Goal: Task Accomplishment & Management: Manage account settings

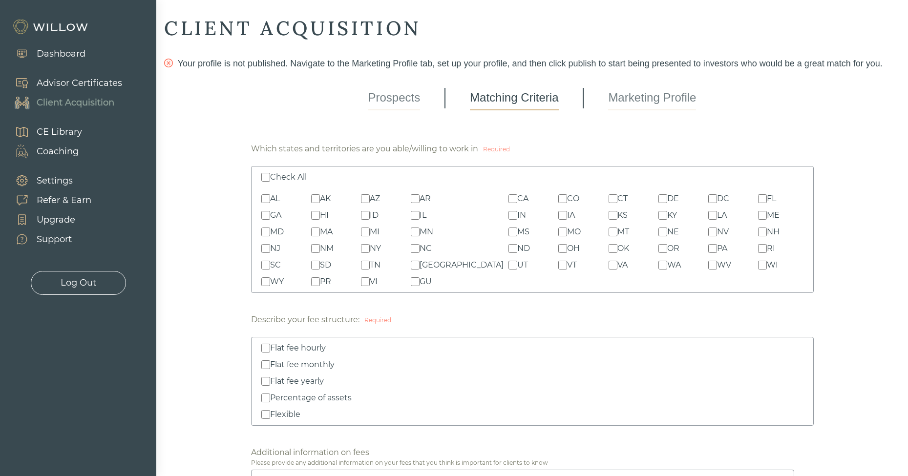
scroll to position [1057, 0]
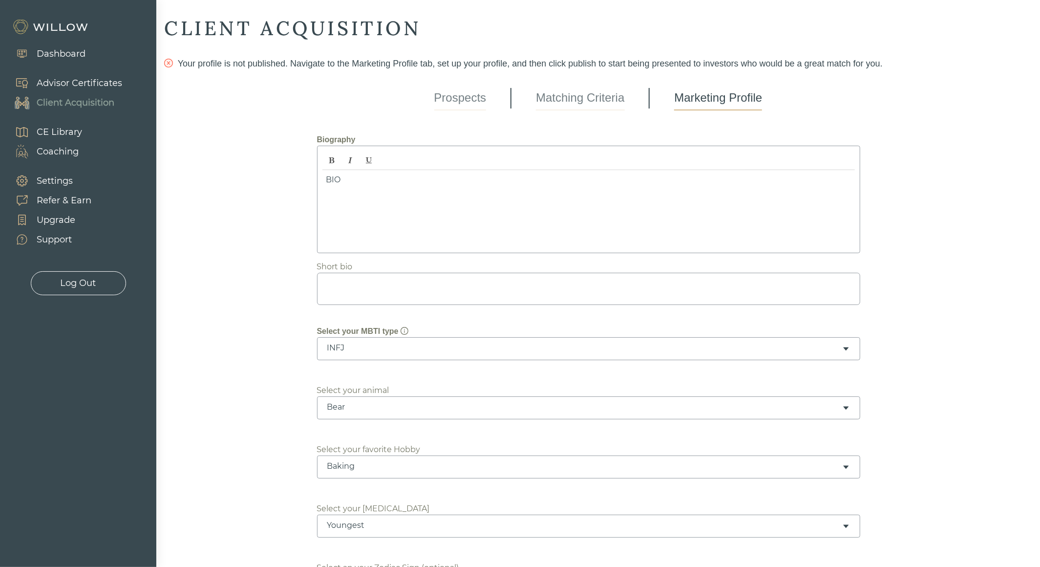
click at [69, 57] on div "Dashboard" at bounding box center [61, 53] width 49 height 13
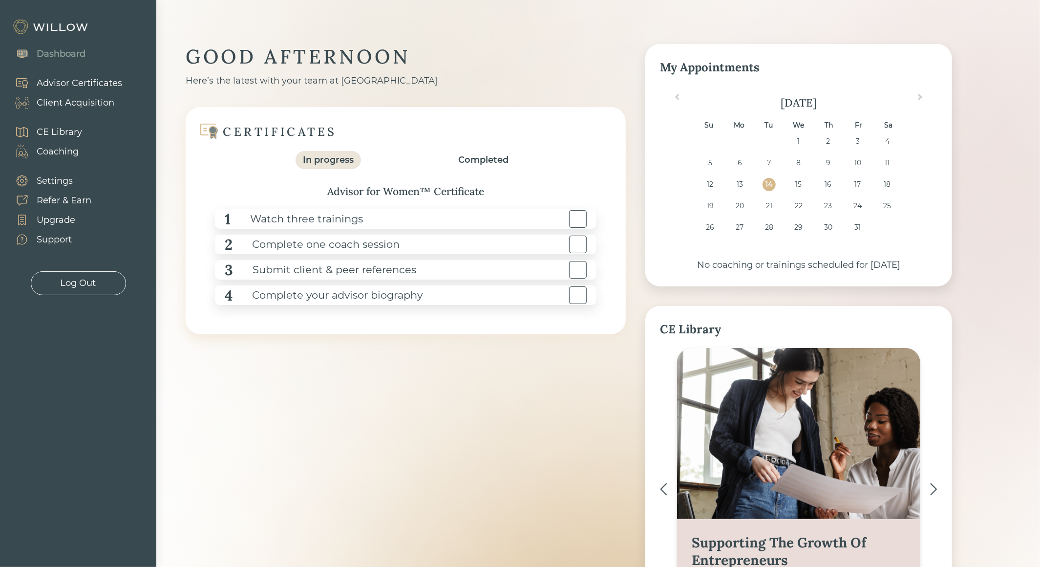
click at [53, 24] on img at bounding box center [51, 27] width 78 height 16
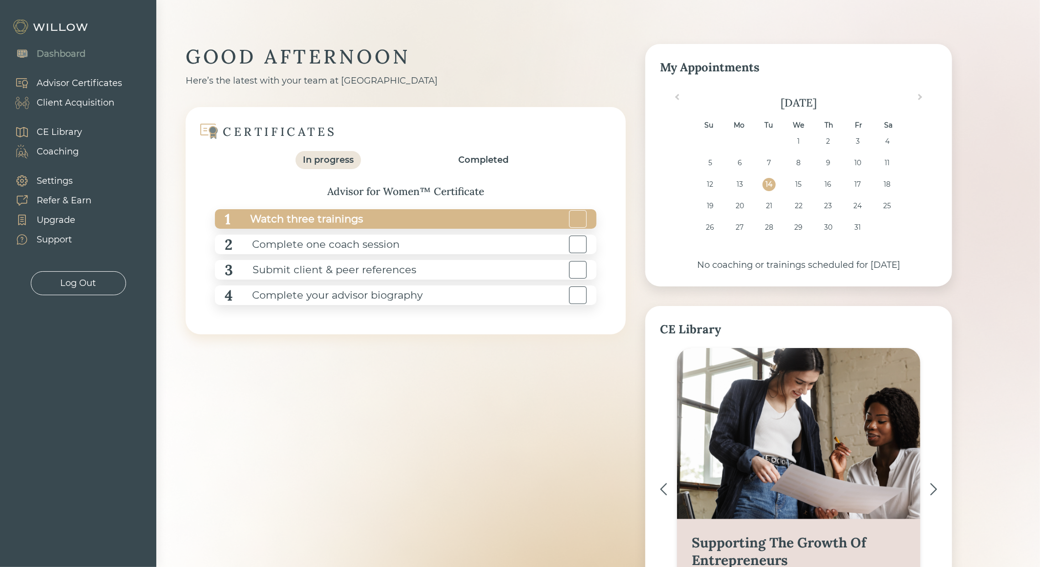
click at [305, 217] on div "Watch three trainings" at bounding box center [297, 219] width 132 height 22
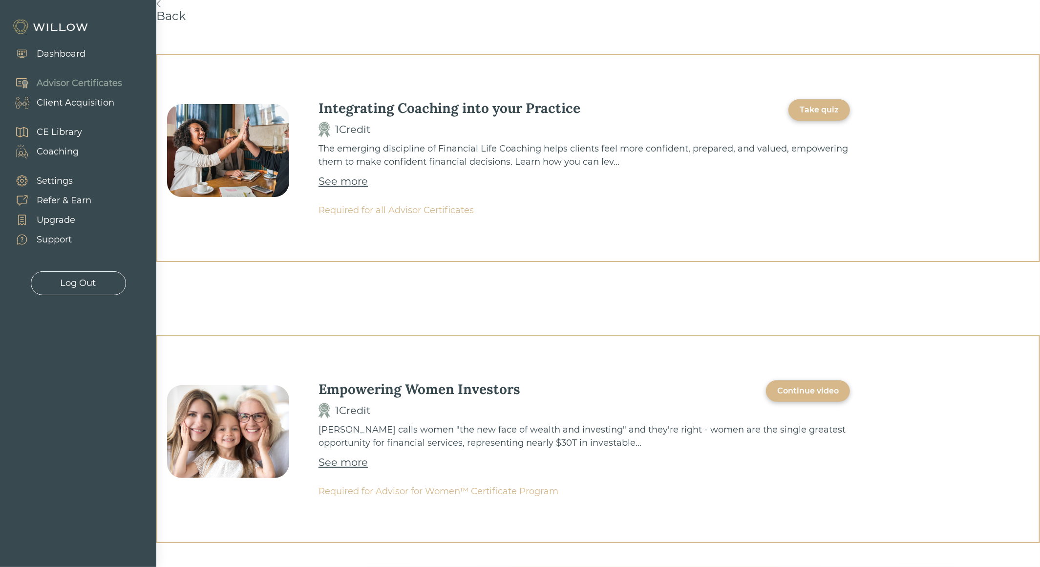
click at [339, 179] on div "See more" at bounding box center [342, 181] width 49 height 16
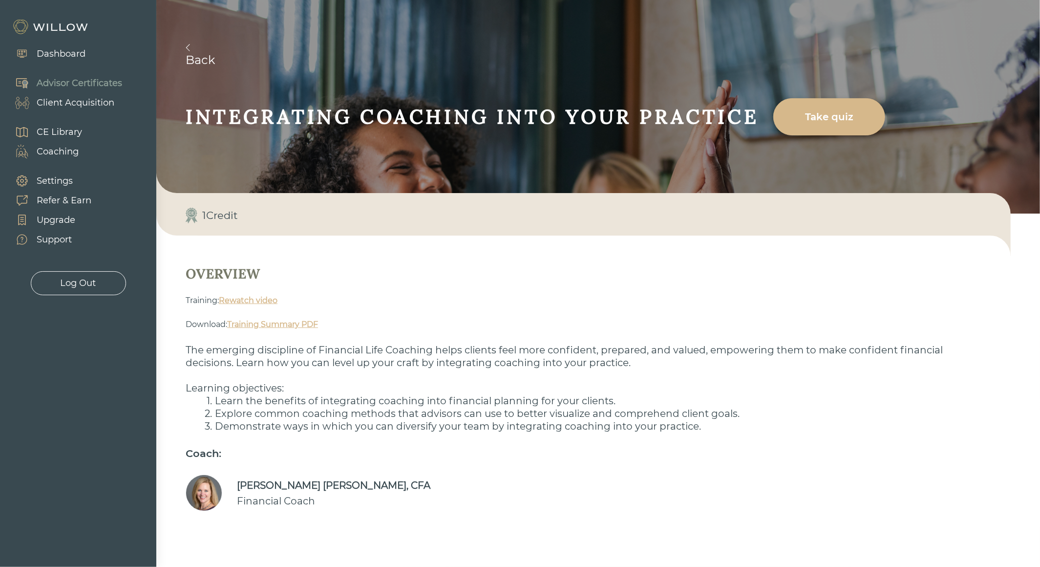
click at [253, 299] on link "Rewatch video" at bounding box center [248, 300] width 59 height 9
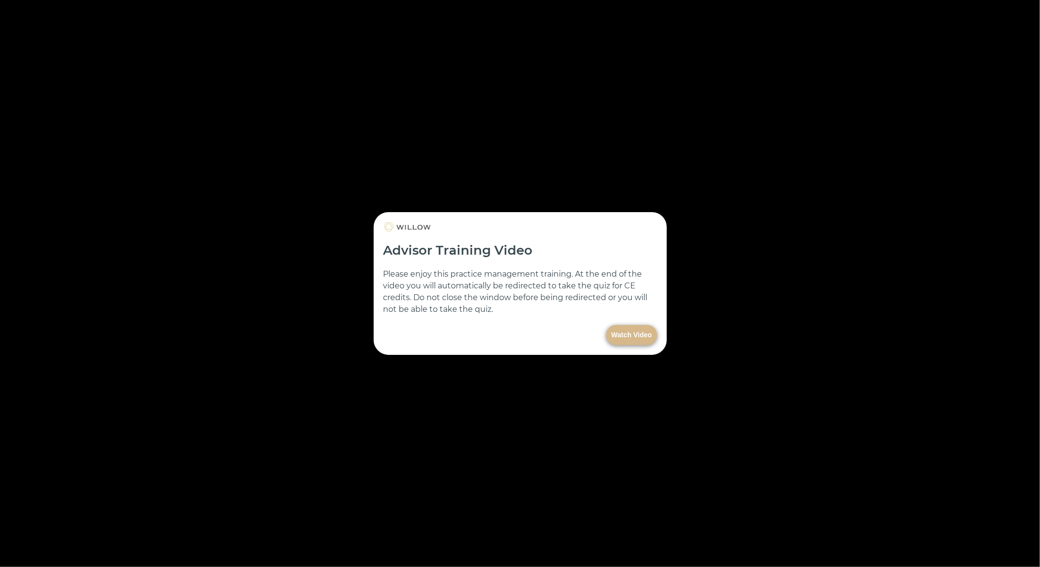
click at [627, 331] on button "Watch Video" at bounding box center [631, 335] width 50 height 20
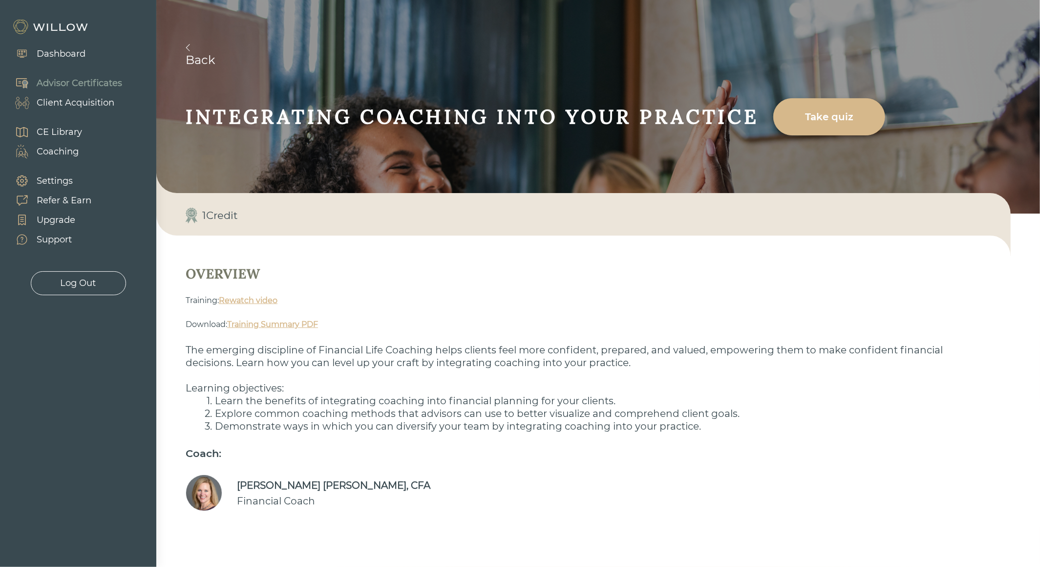
click at [217, 62] on link "Back" at bounding box center [613, 55] width 854 height 23
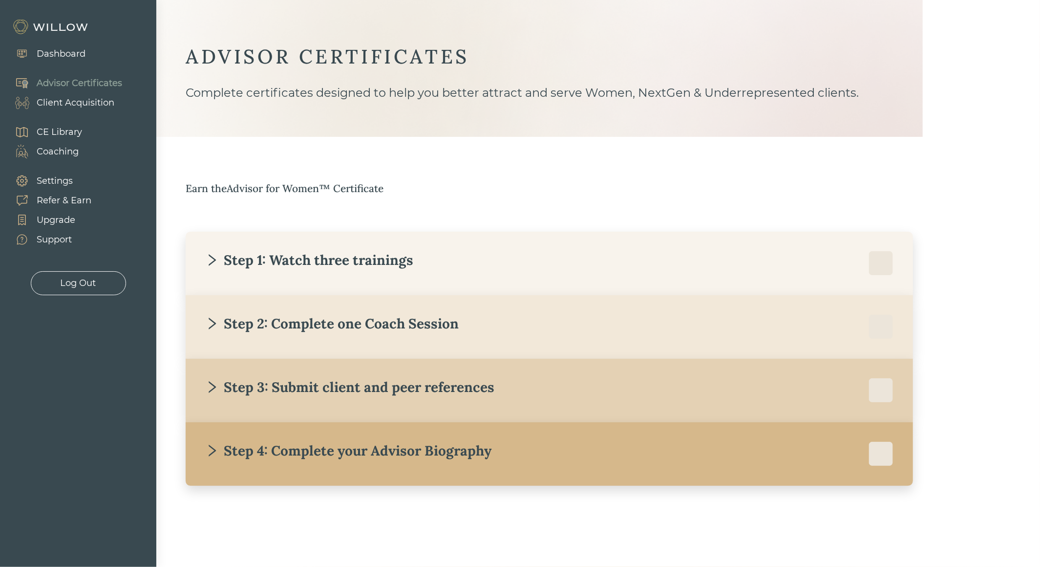
click at [268, 271] on div "Step 1: Watch three trainings" at bounding box center [549, 263] width 688 height 24
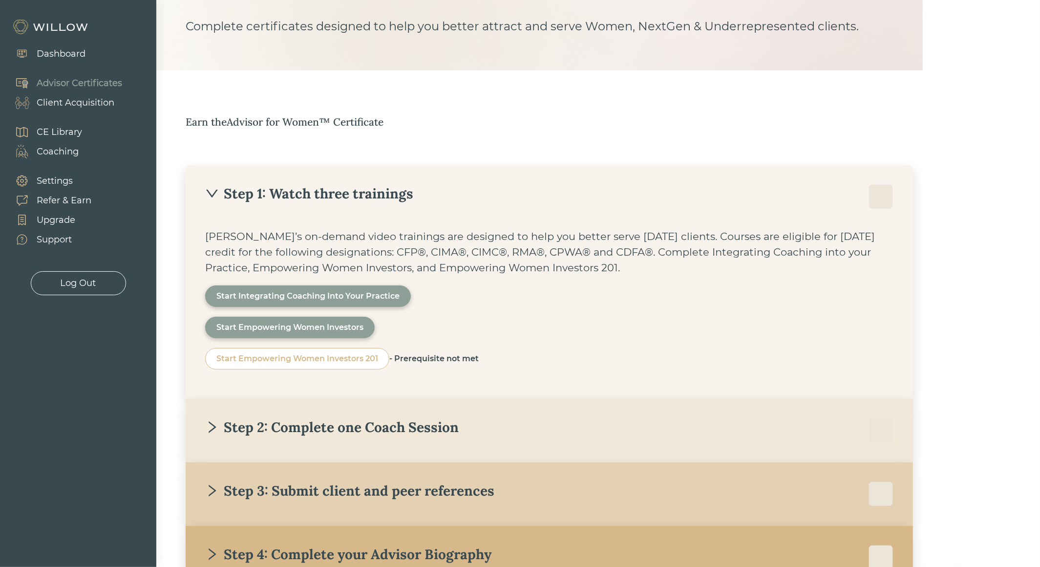
scroll to position [148, 0]
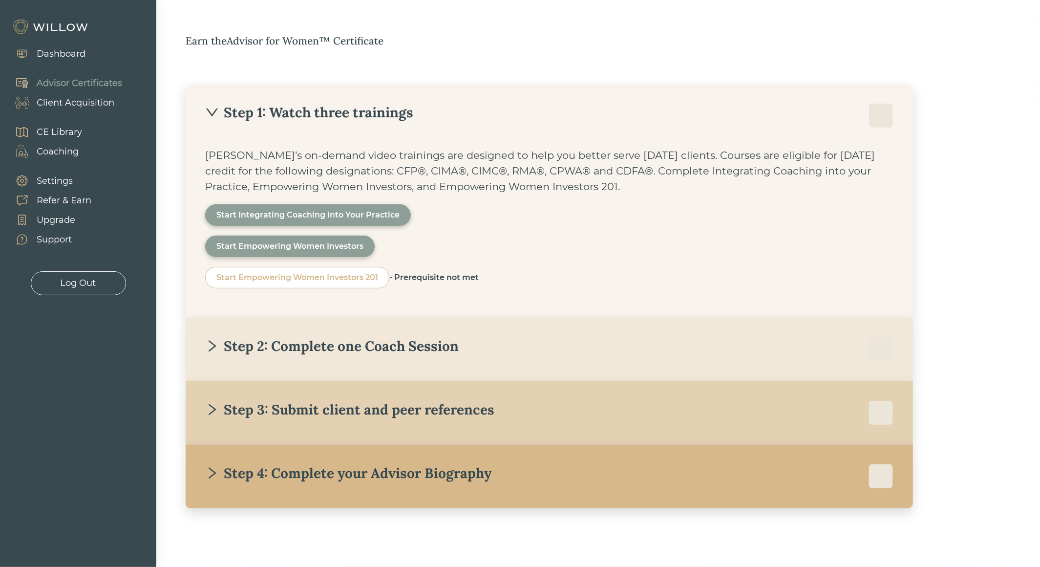
click at [224, 342] on div "Step 2: Complete one Coach Session" at bounding box center [331, 346] width 253 height 18
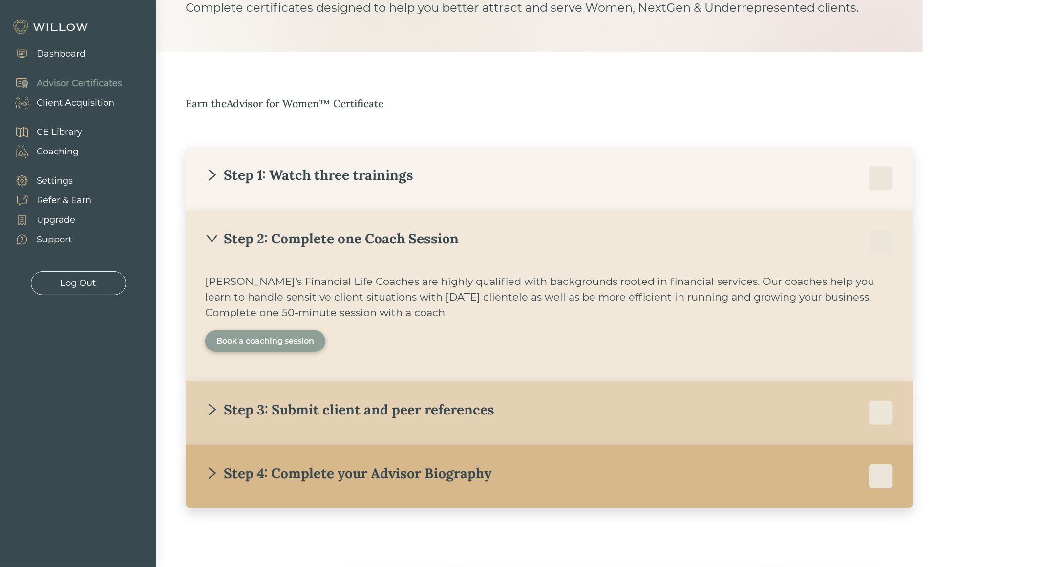
click at [224, 342] on div "Book a coaching session" at bounding box center [265, 341] width 98 height 12
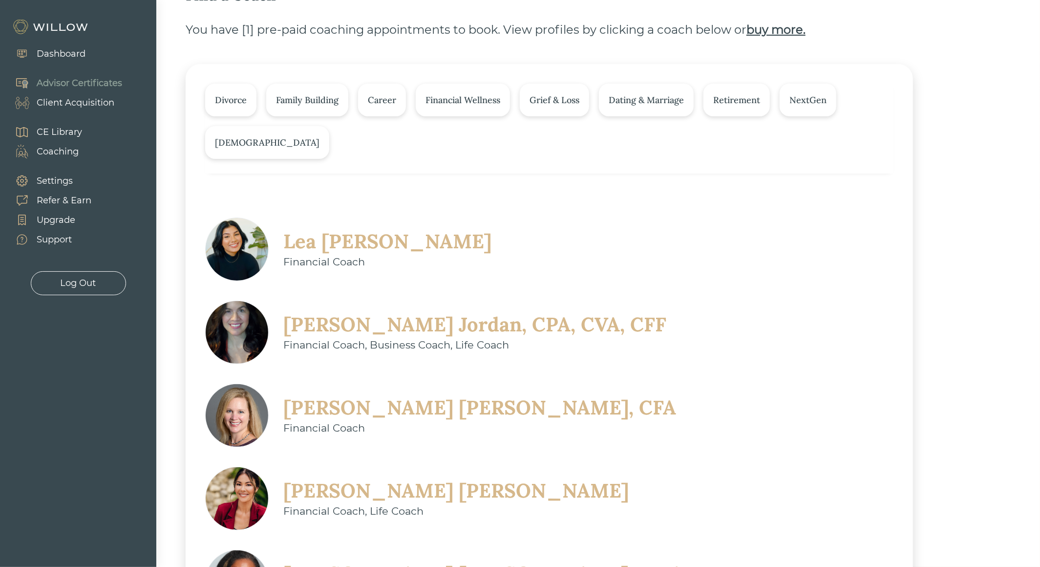
scroll to position [149, 0]
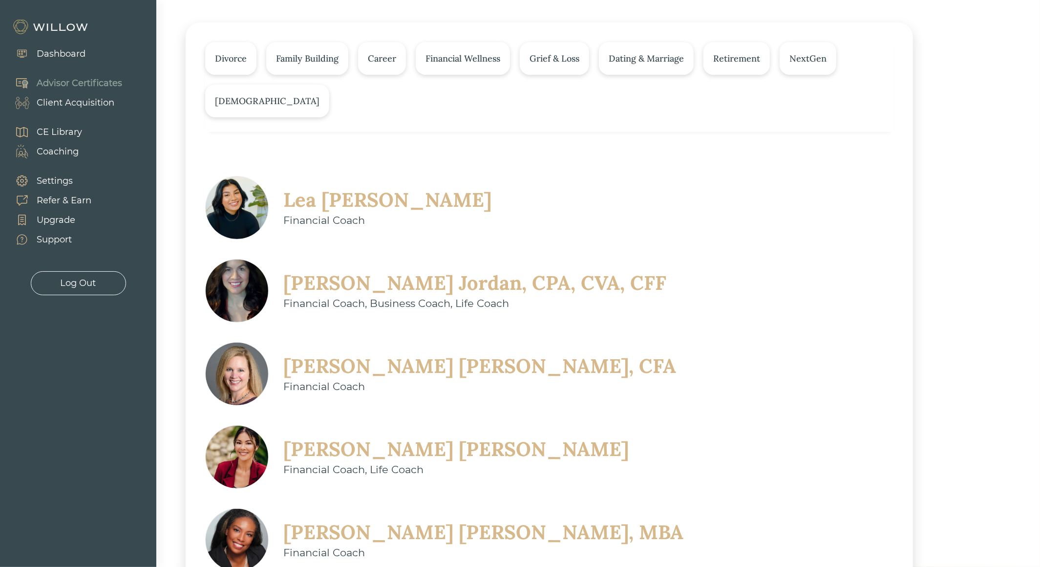
click at [611, 436] on div "Christine Sarno" at bounding box center [455, 448] width 345 height 25
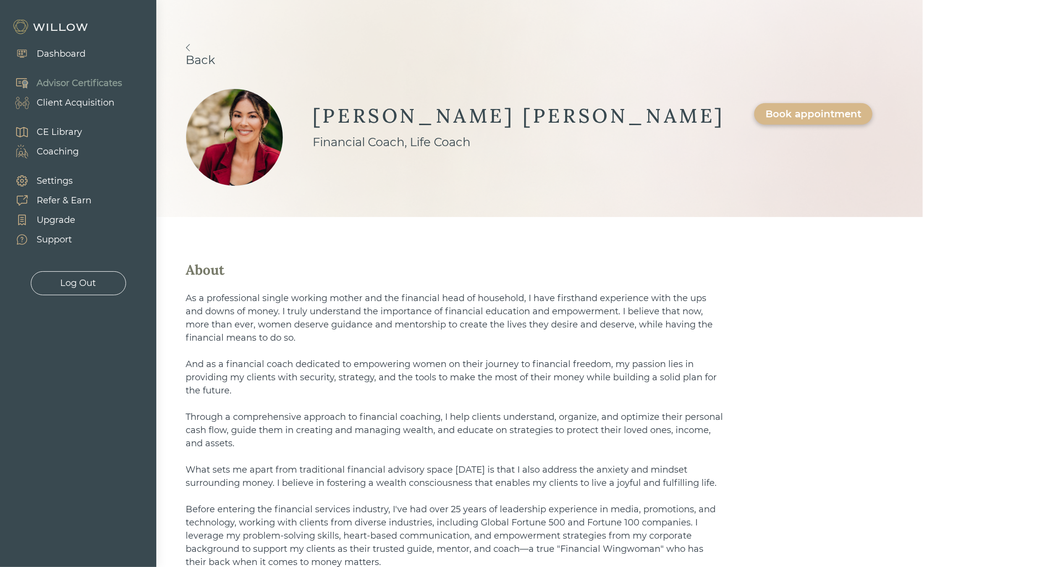
click at [218, 58] on link "Back" at bounding box center [540, 55] width 708 height 23
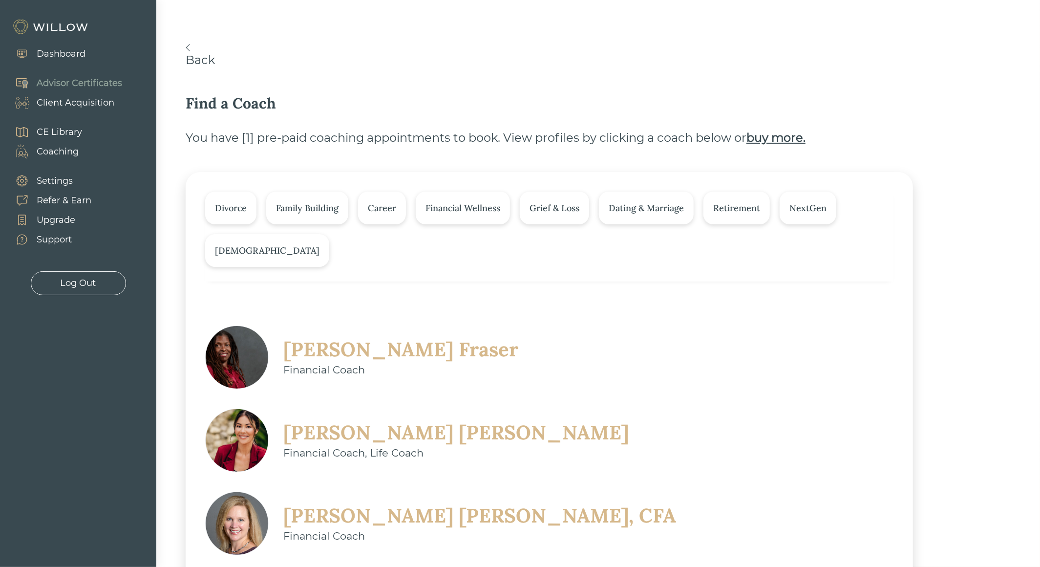
click at [202, 62] on link "Back" at bounding box center [569, 55] width 766 height 23
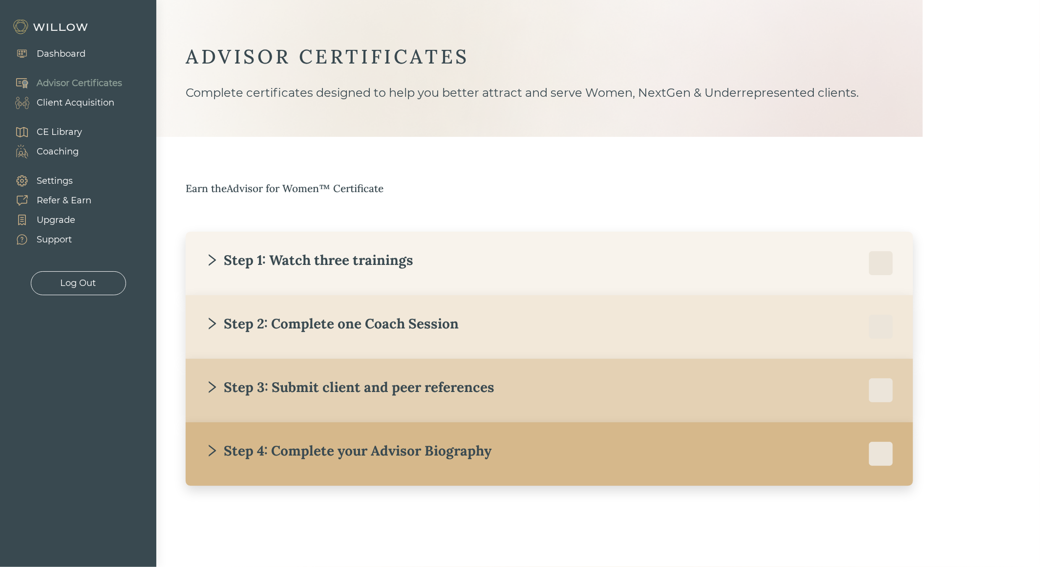
click at [325, 446] on div "Step 4: Complete your Advisor Biography" at bounding box center [348, 451] width 286 height 18
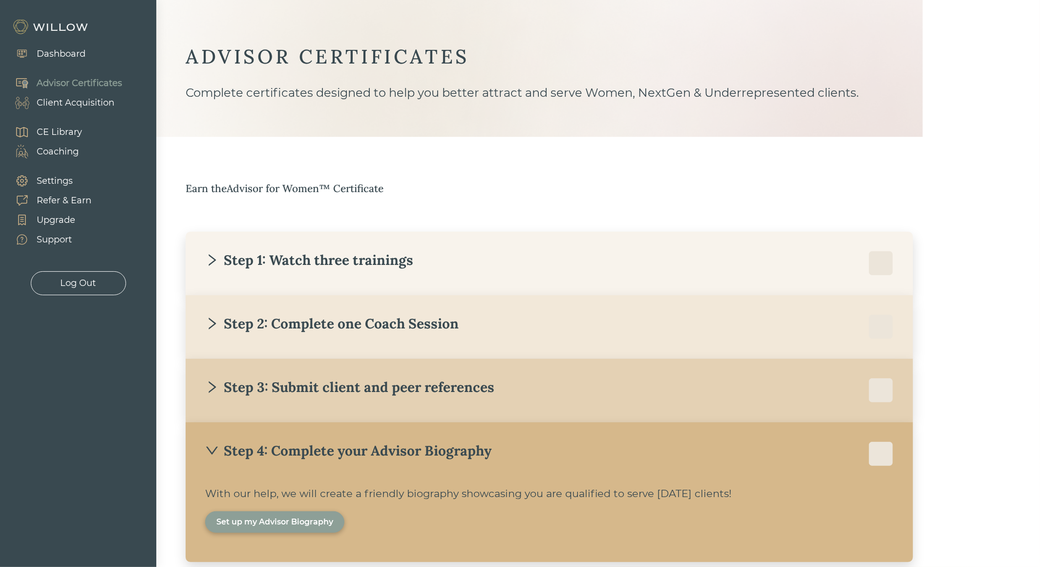
scroll to position [54, 0]
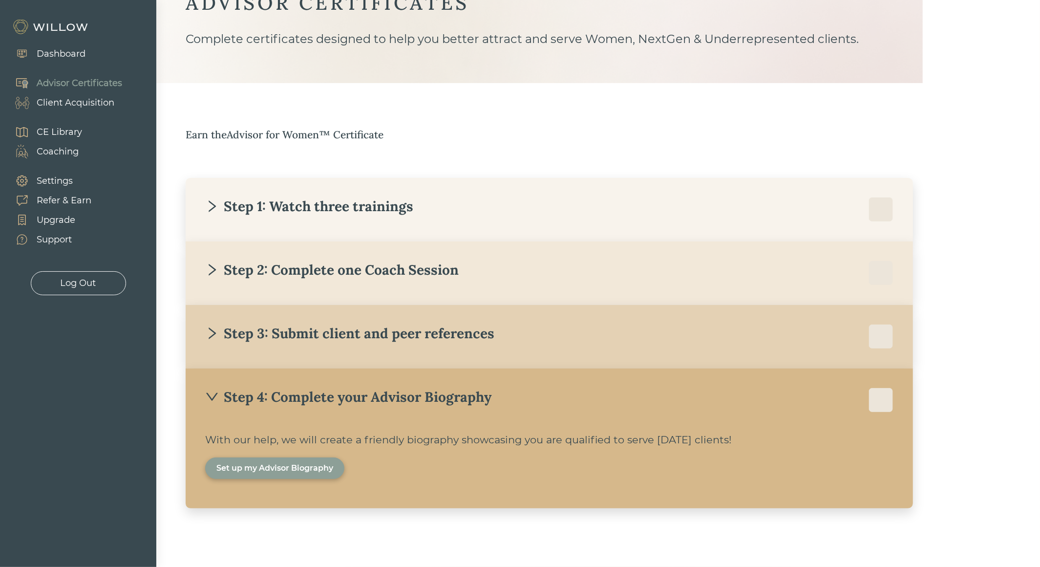
click at [68, 101] on div "Client Acquisition" at bounding box center [76, 102] width 78 height 13
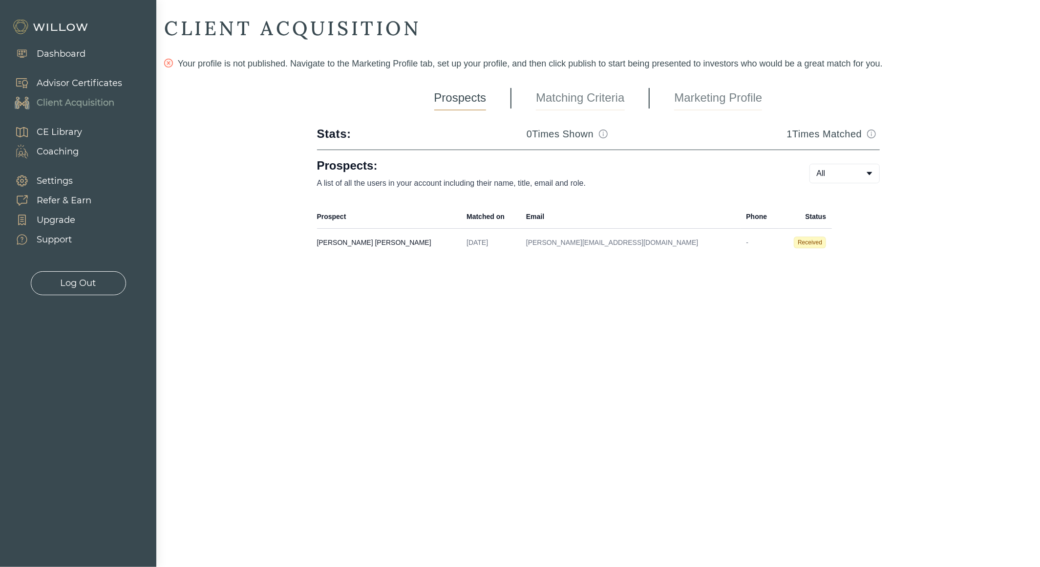
click at [579, 97] on link "Matching Criteria" at bounding box center [580, 98] width 88 height 24
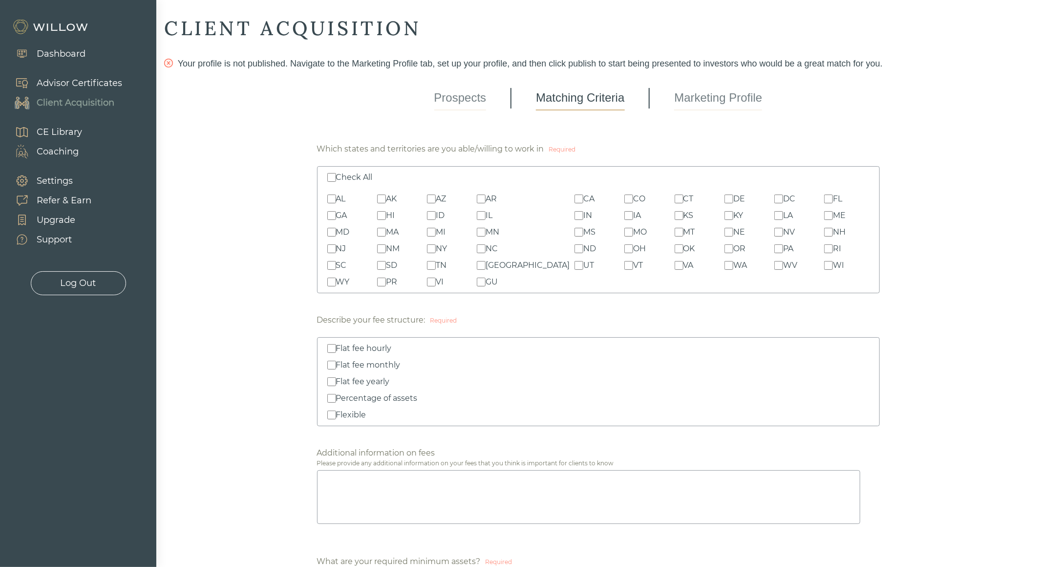
click at [726, 106] on link "Marketing Profile" at bounding box center [718, 98] width 88 height 24
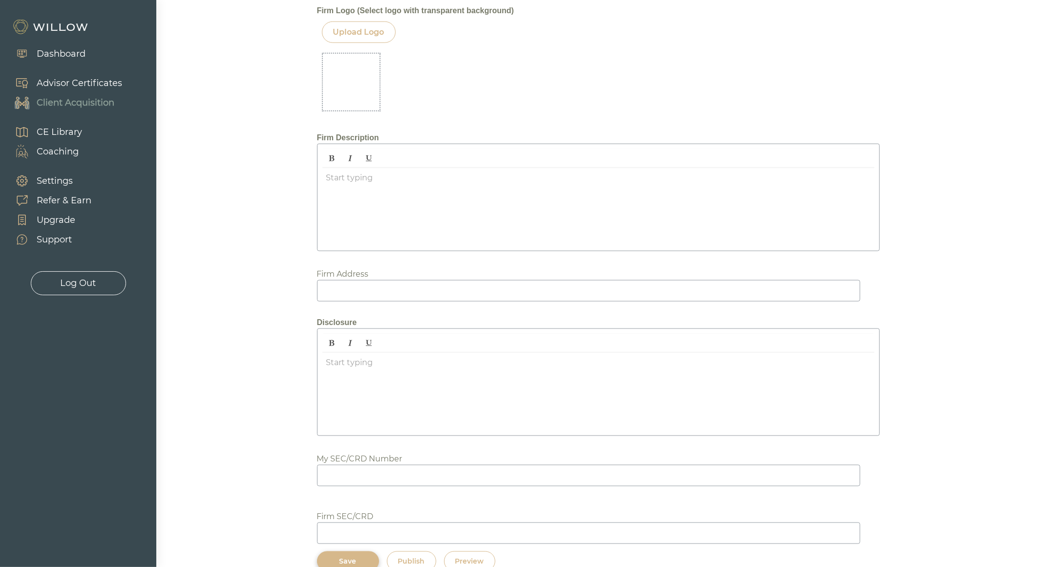
scroll to position [1006, 0]
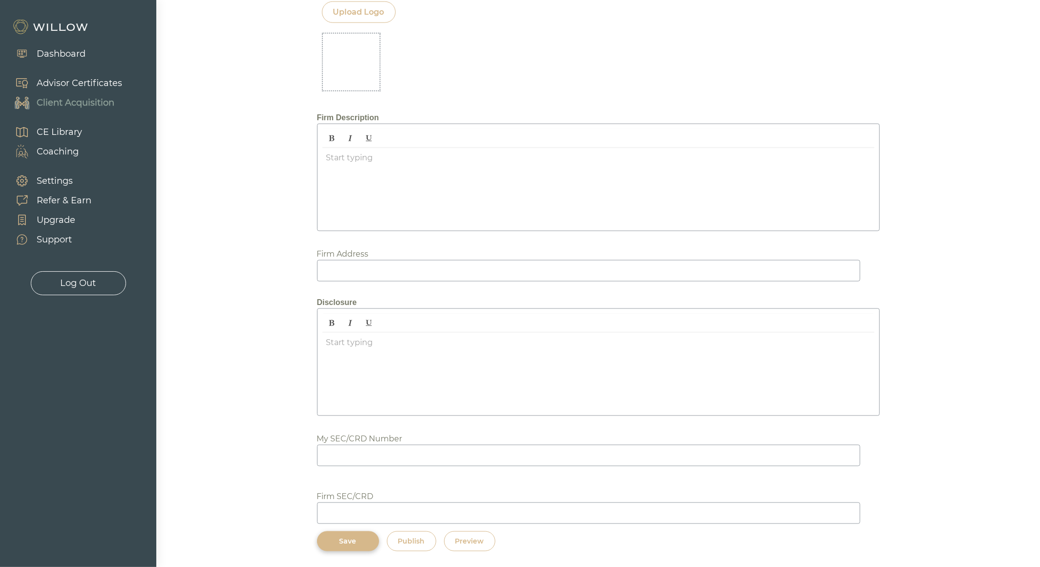
click at [415, 475] on div "Publish" at bounding box center [411, 541] width 27 height 10
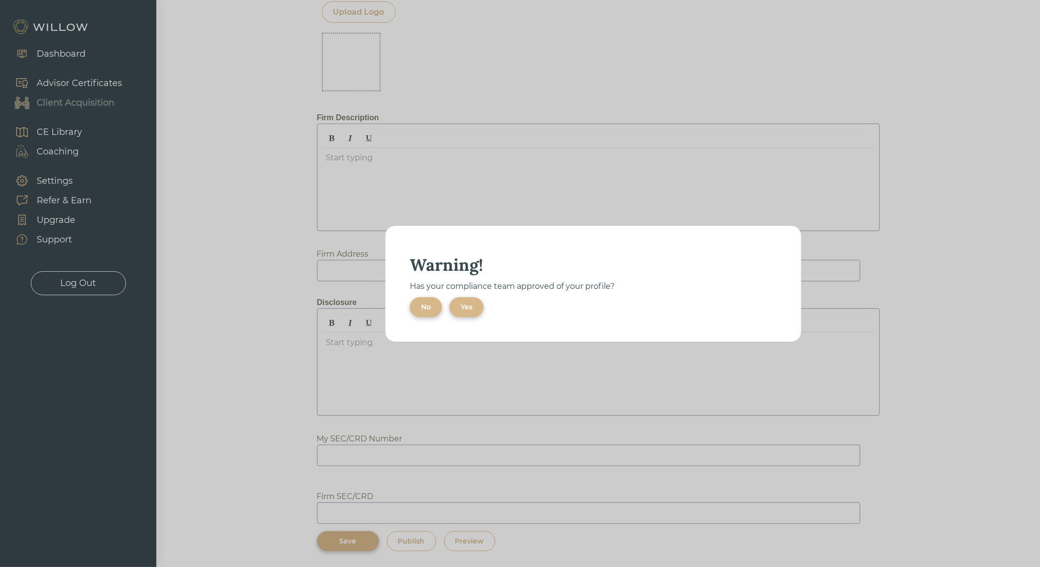
click at [421, 311] on div "No" at bounding box center [426, 307] width 10 height 10
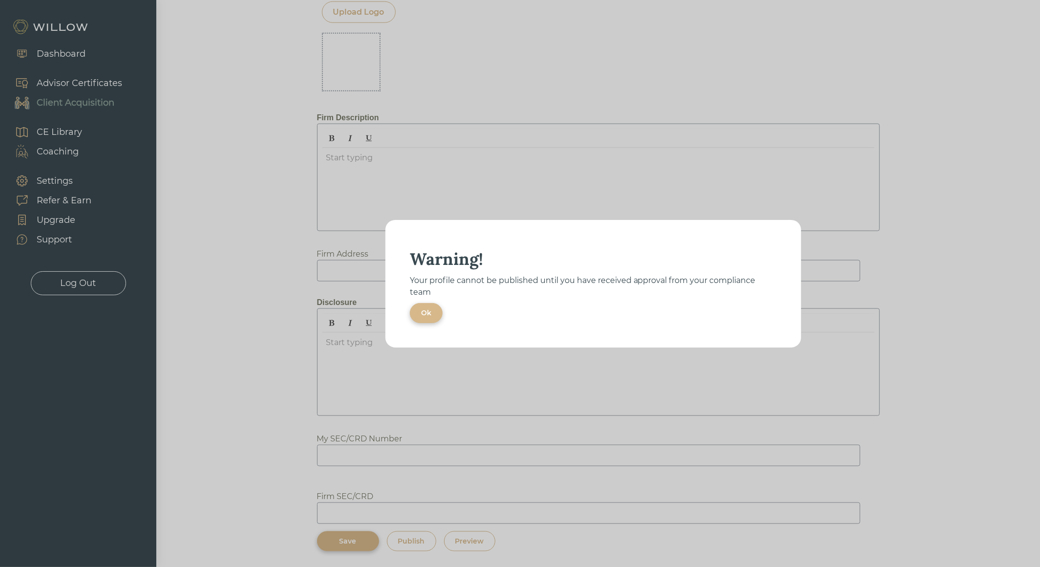
click at [415, 310] on button "Ok" at bounding box center [426, 313] width 33 height 20
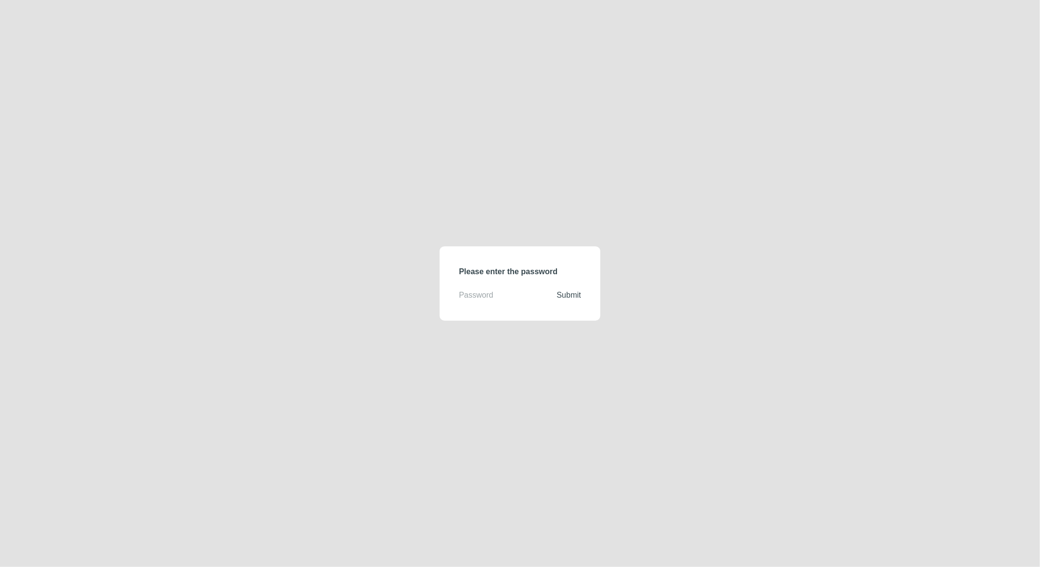
click at [508, 299] on input "text" at bounding box center [508, 295] width 98 height 12
type input "demodirectory"
click button "Submit" at bounding box center [569, 295] width 24 height 12
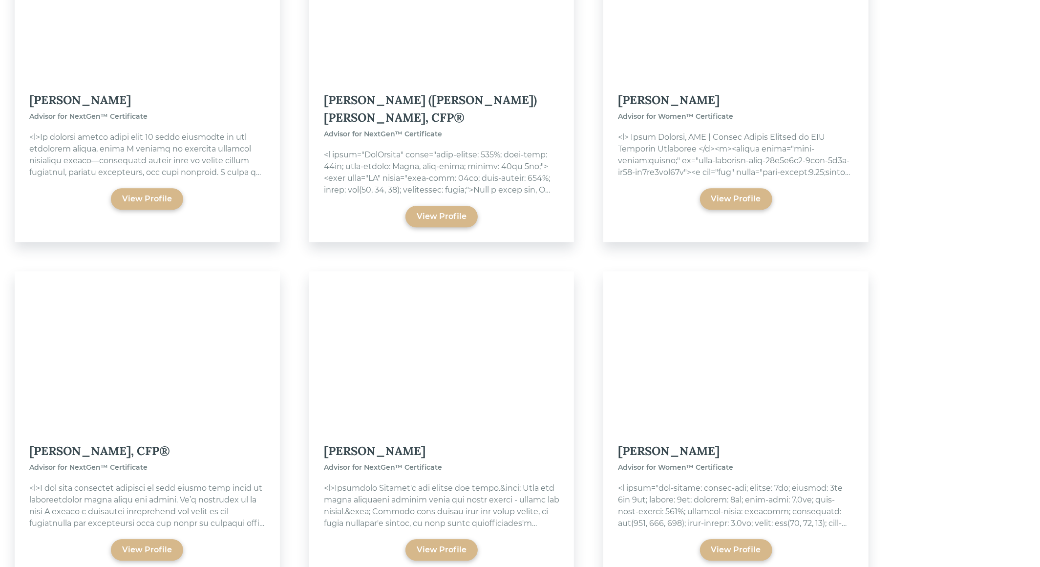
scroll to position [2198, 0]
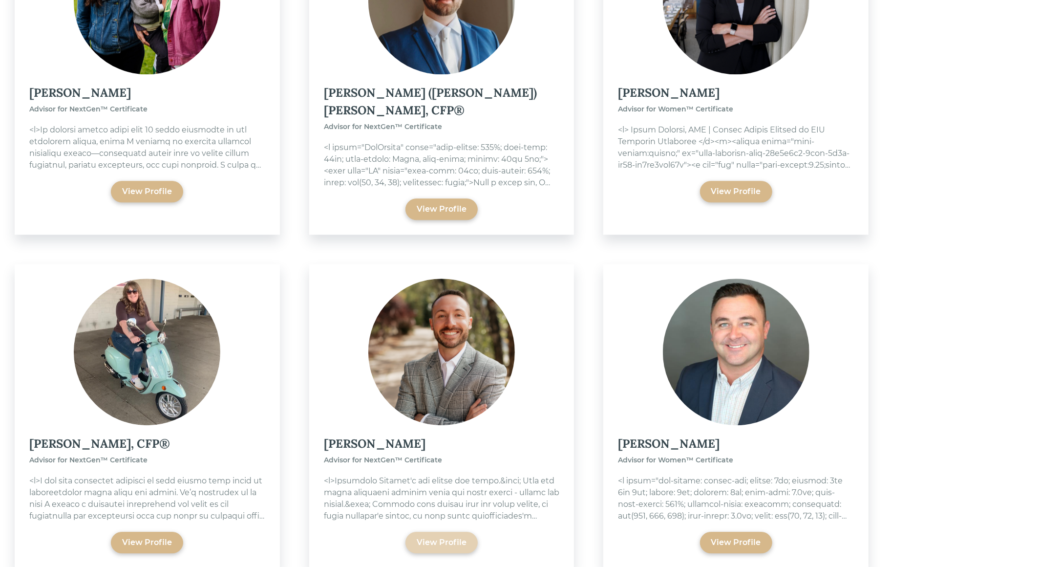
click at [444, 536] on div "View Profile" at bounding box center [442, 542] width 50 height 12
